Goal: Task Accomplishment & Management: Use online tool/utility

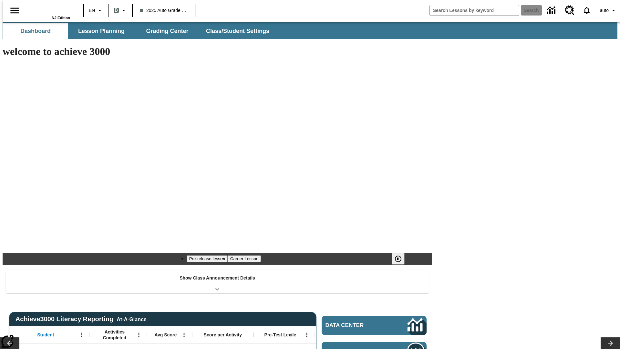
type input "-1"
click at [99, 31] on span "Lesson Planning" at bounding box center [101, 30] width 46 height 7
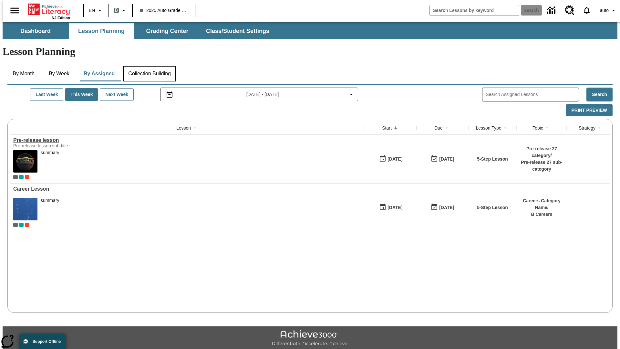
click at [149, 66] on button "Collection Building" at bounding box center [149, 73] width 53 height 15
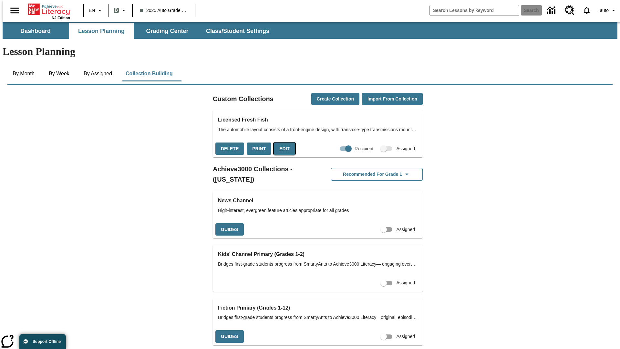
click at [282, 142] on button "Edit" at bounding box center [284, 148] width 21 height 13
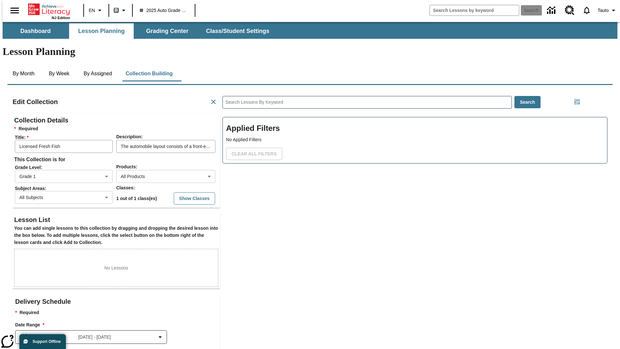
scroll to position [0, 0]
click at [155, 153] on body "Skip to main content NJ Edition EN B 2025 Auto Grade 1 B Search 0 Tauto Dashboa…" at bounding box center [310, 224] width 614 height 405
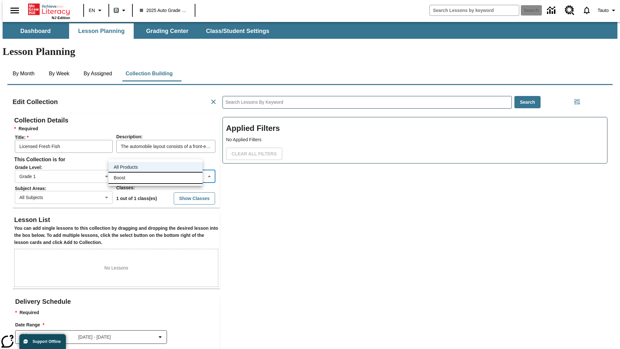
click at [155, 177] on li "Boost" at bounding box center [155, 177] width 94 height 11
type input "12"
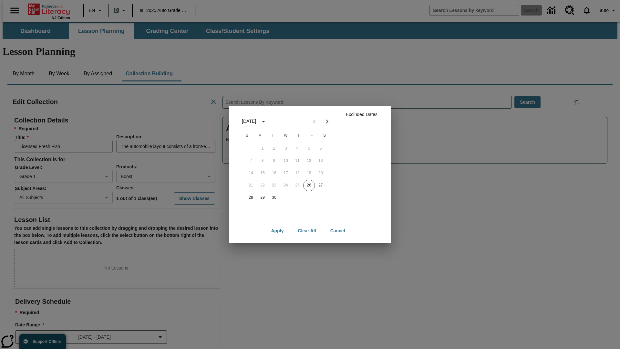
scroll to position [65, 0]
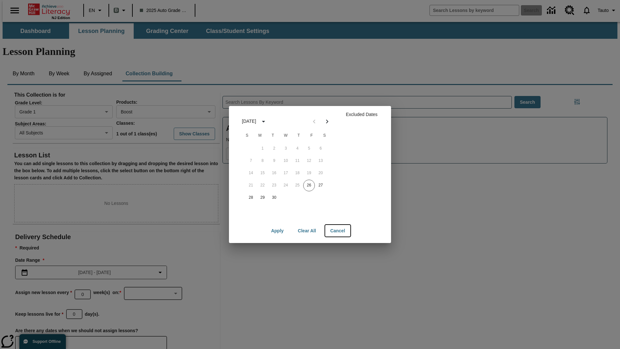
click at [337, 230] on button "Cancel" at bounding box center [337, 231] width 25 height 12
